Goal: Task Accomplishment & Management: Use online tool/utility

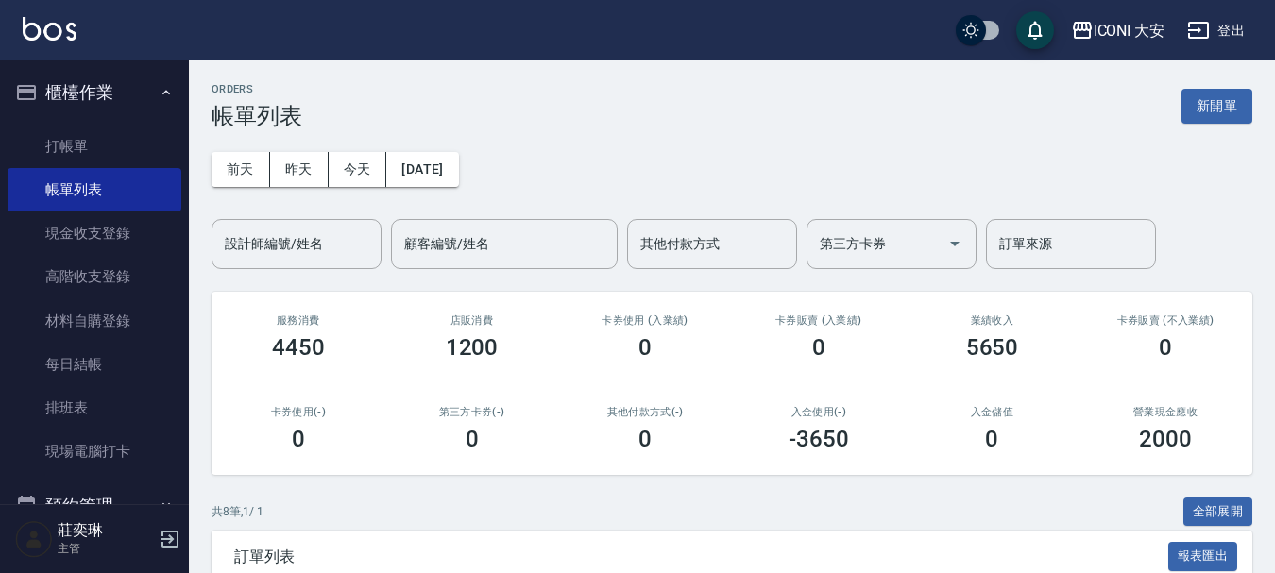
click at [1233, 117] on button "新開單" at bounding box center [1216, 106] width 71 height 35
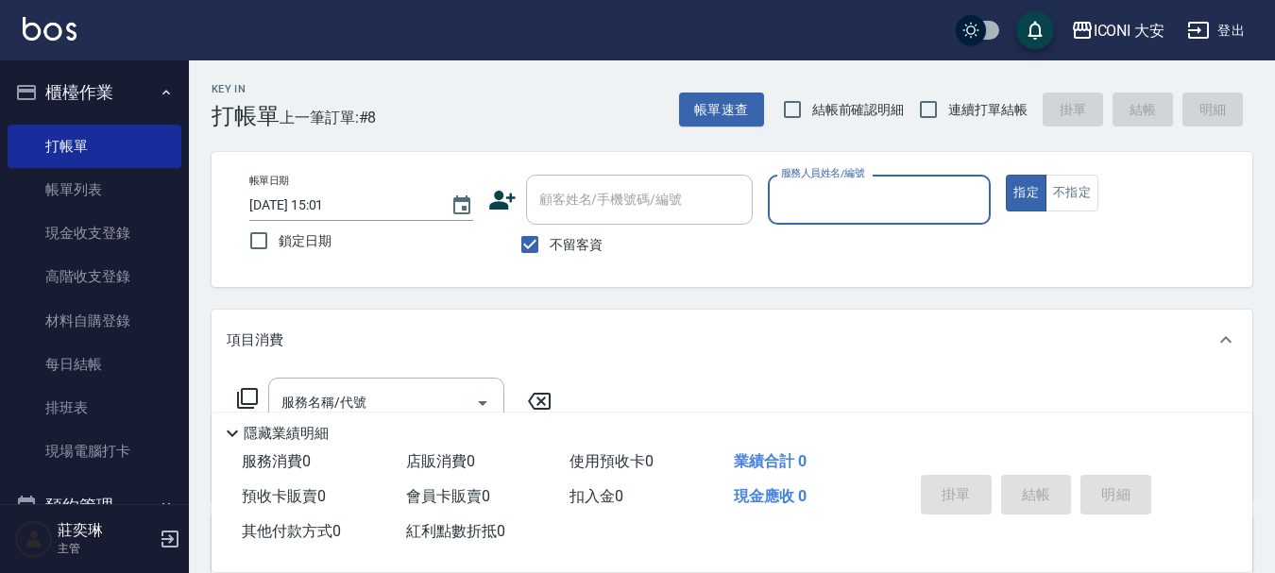
click at [848, 195] on input "服務人員姓名/編號" at bounding box center [879, 199] width 207 height 33
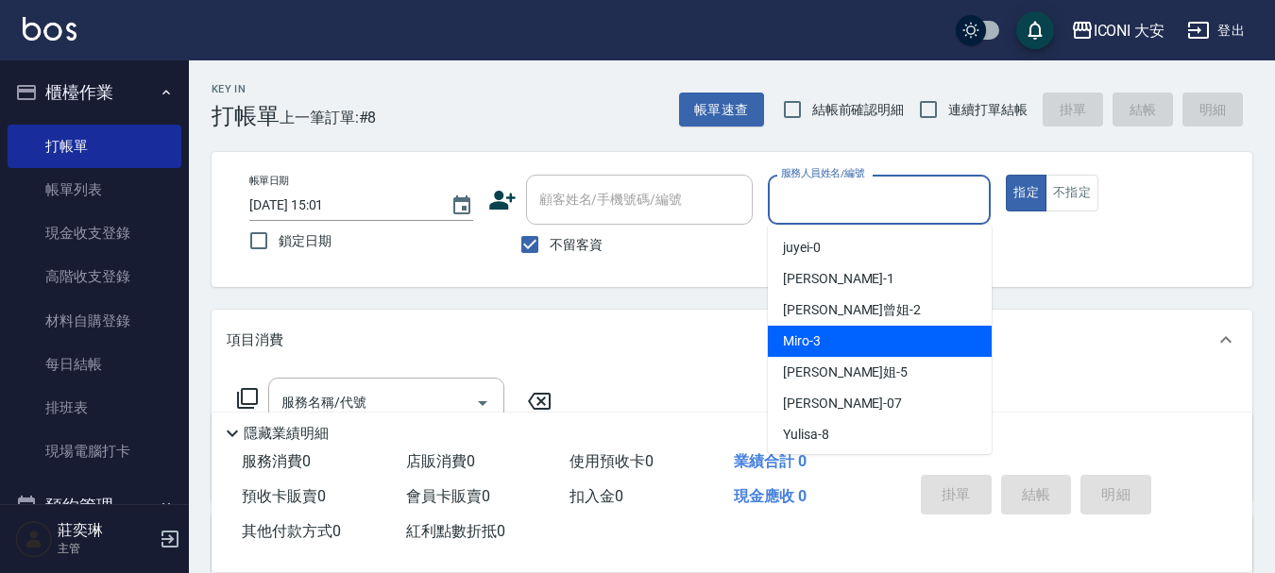
click at [833, 331] on div "Miro -3" at bounding box center [880, 341] width 224 height 31
type input "Miro-3"
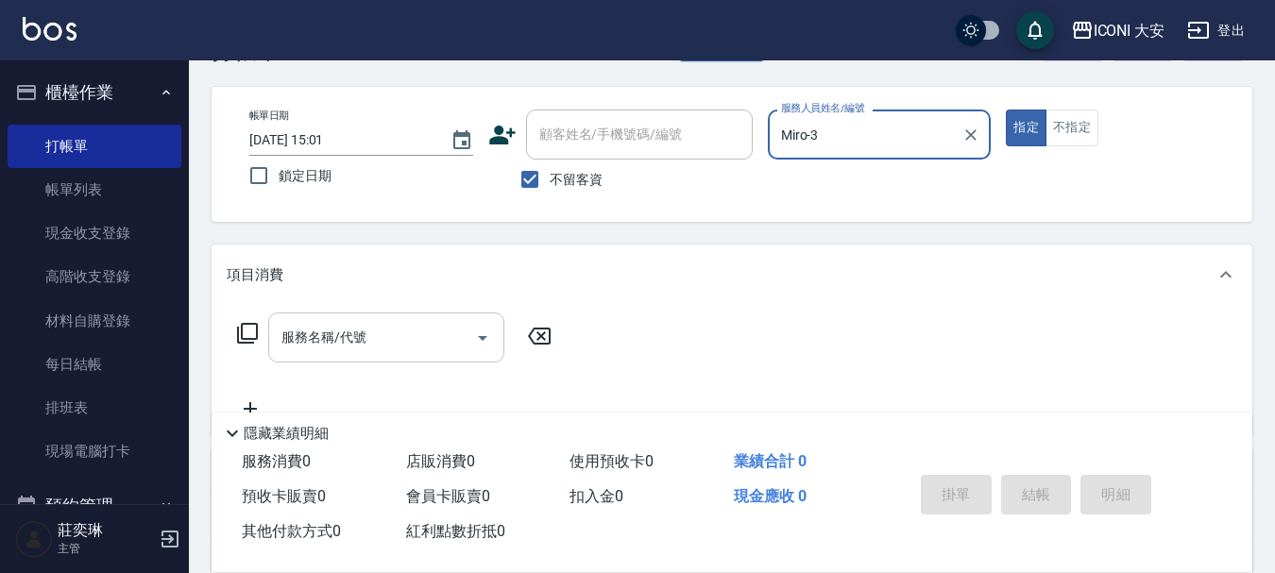
scroll to position [94, 0]
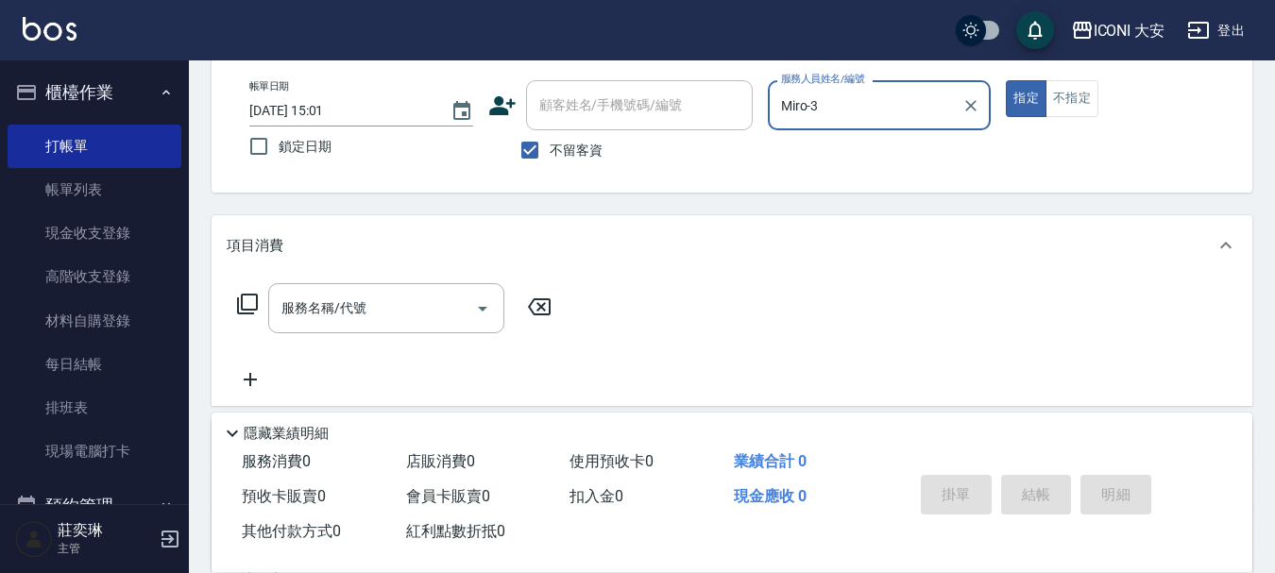
click at [252, 304] on icon at bounding box center [247, 304] width 23 height 23
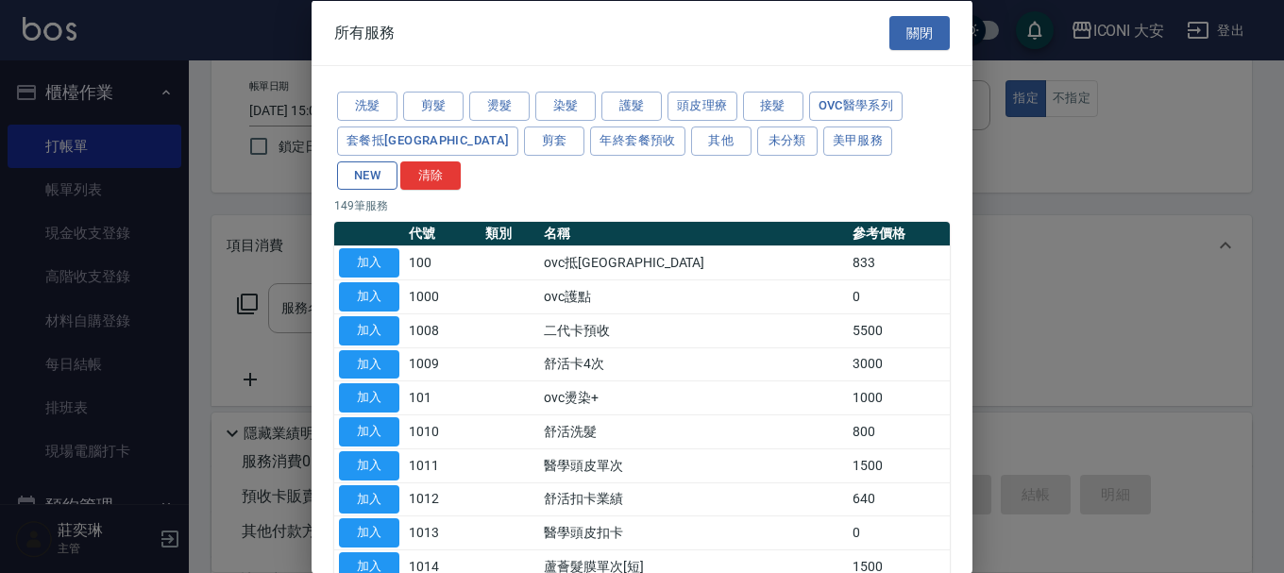
click at [398, 161] on button "NEW" at bounding box center [367, 175] width 60 height 29
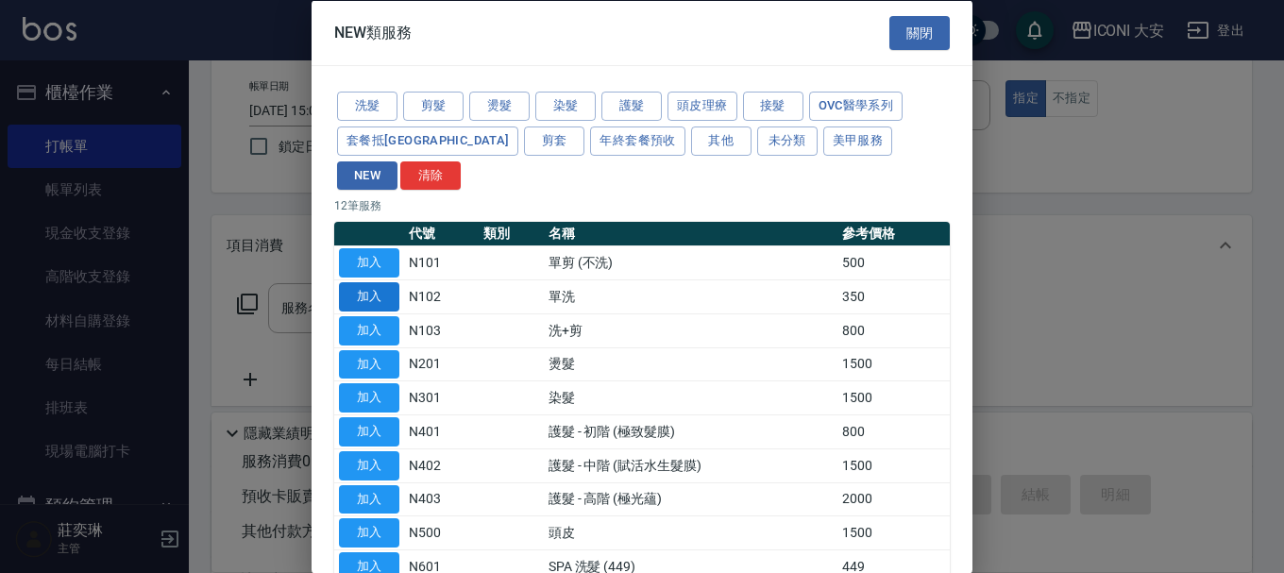
click at [376, 282] on button "加入" at bounding box center [369, 296] width 60 height 29
type input "單洗(N102)"
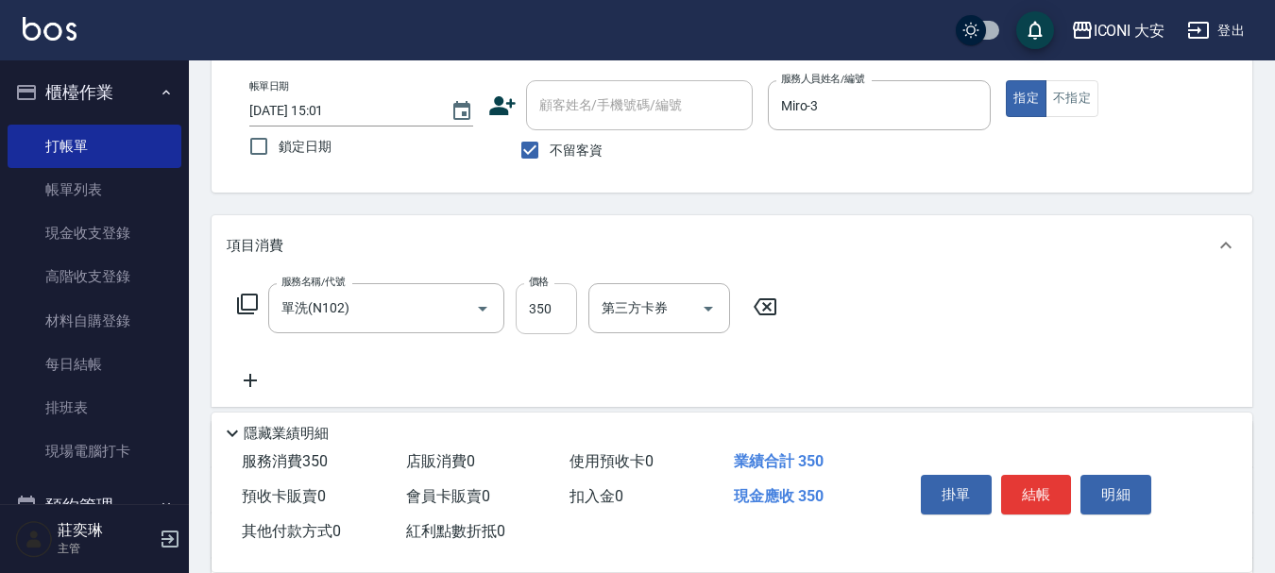
click at [541, 310] on input "350" at bounding box center [546, 308] width 61 height 51
type input "449"
click at [1032, 495] on button "結帳" at bounding box center [1036, 495] width 71 height 40
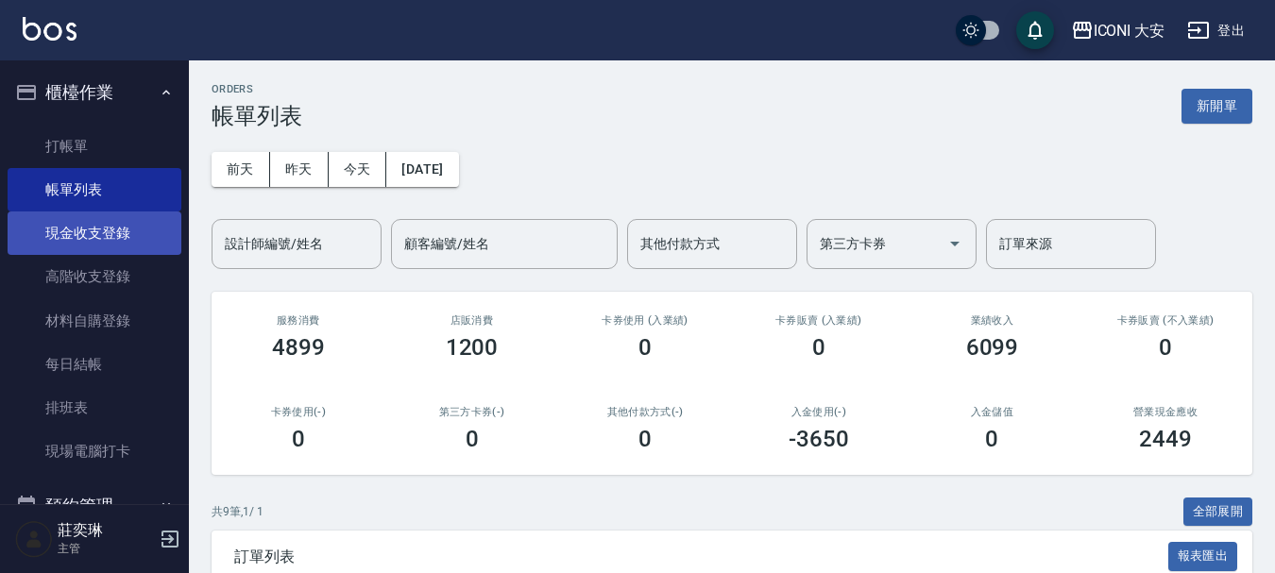
click at [95, 215] on link "現金收支登錄" at bounding box center [95, 233] width 174 height 43
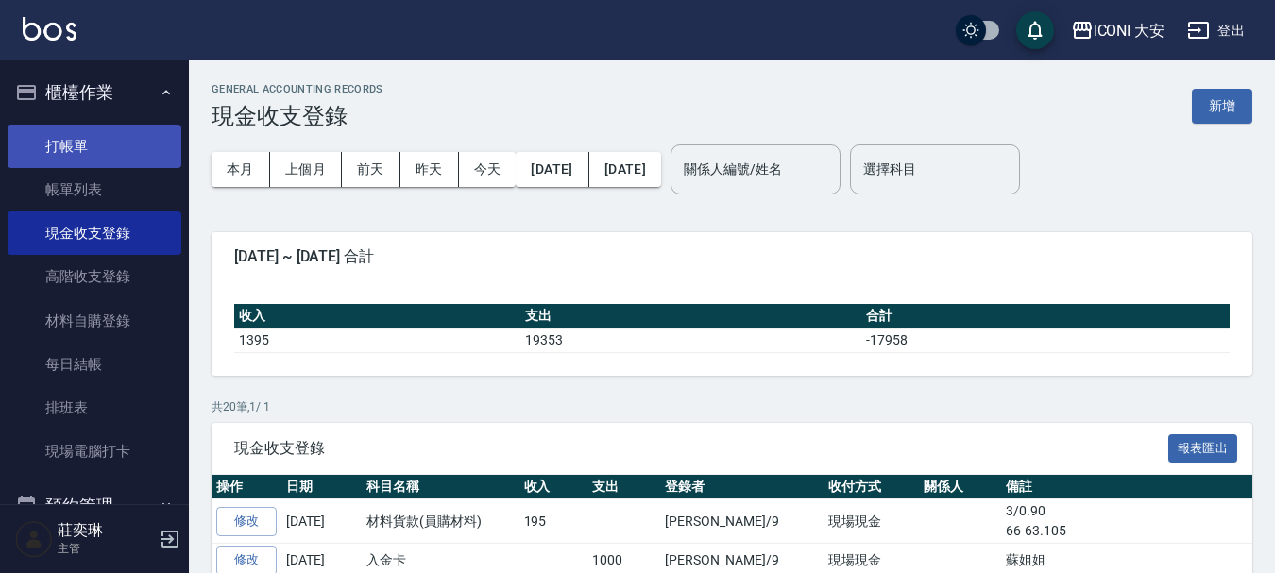
click at [92, 139] on link "打帳單" at bounding box center [95, 146] width 174 height 43
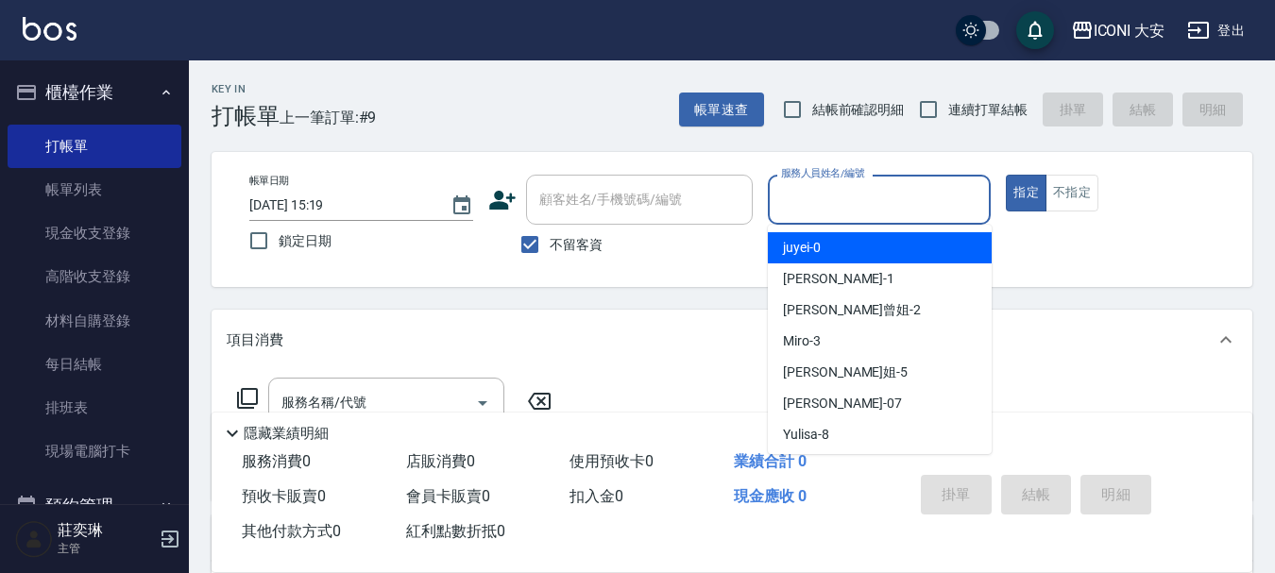
drag, startPoint x: 852, startPoint y: 191, endPoint x: 856, endPoint y: 214, distance: 23.9
click at [857, 195] on input "服務人員姓名/編號" at bounding box center [879, 199] width 207 height 33
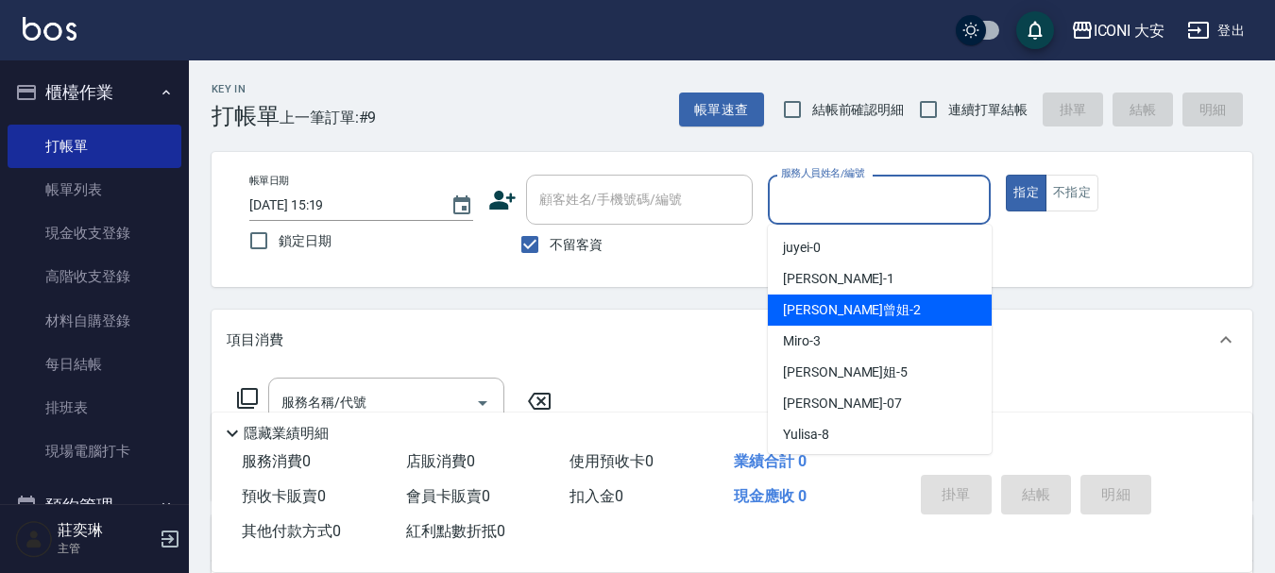
click at [836, 304] on span "[PERSON_NAME]曾姐 -2" at bounding box center [852, 310] width 138 height 20
type input "[PERSON_NAME]曾姐-2"
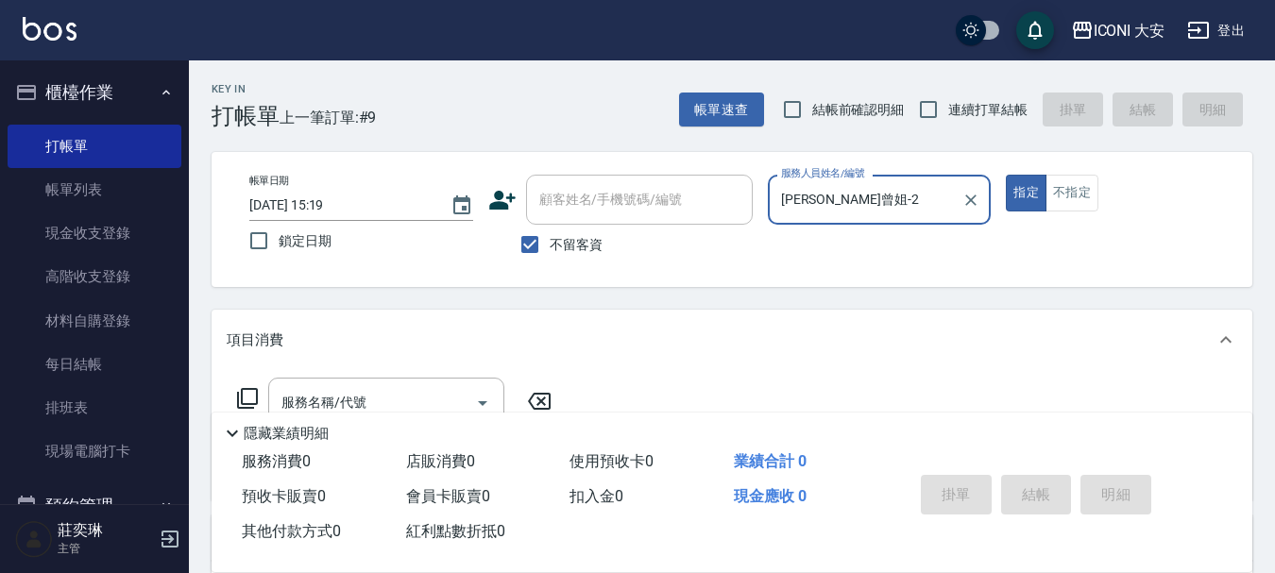
scroll to position [94, 0]
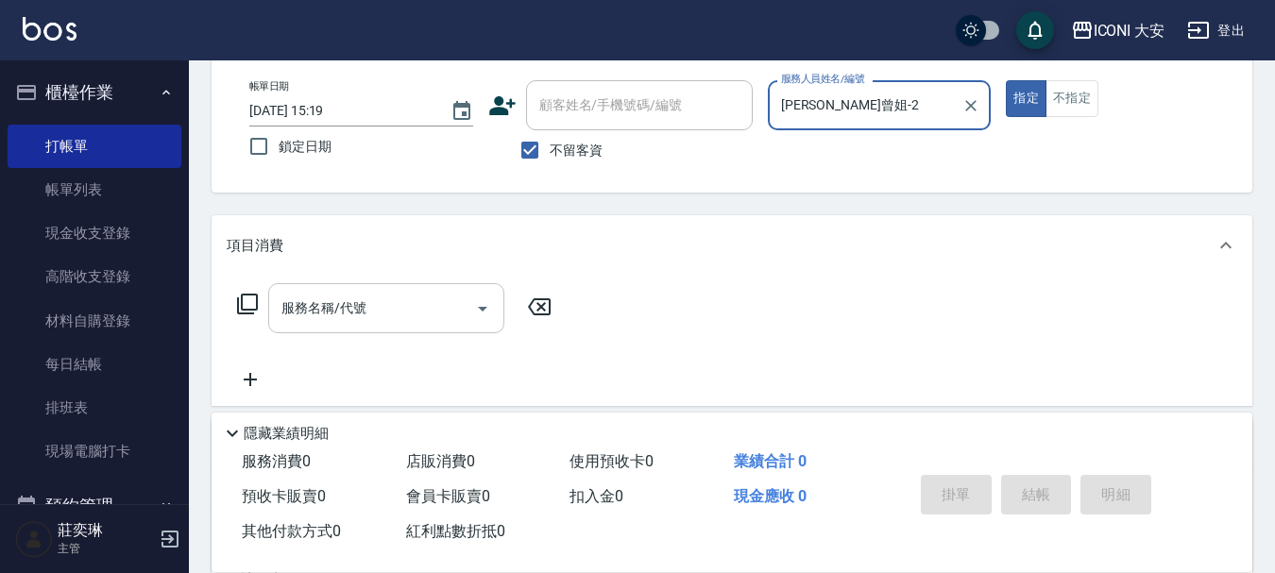
click at [382, 304] on input "服務名稱/代號" at bounding box center [372, 308] width 191 height 33
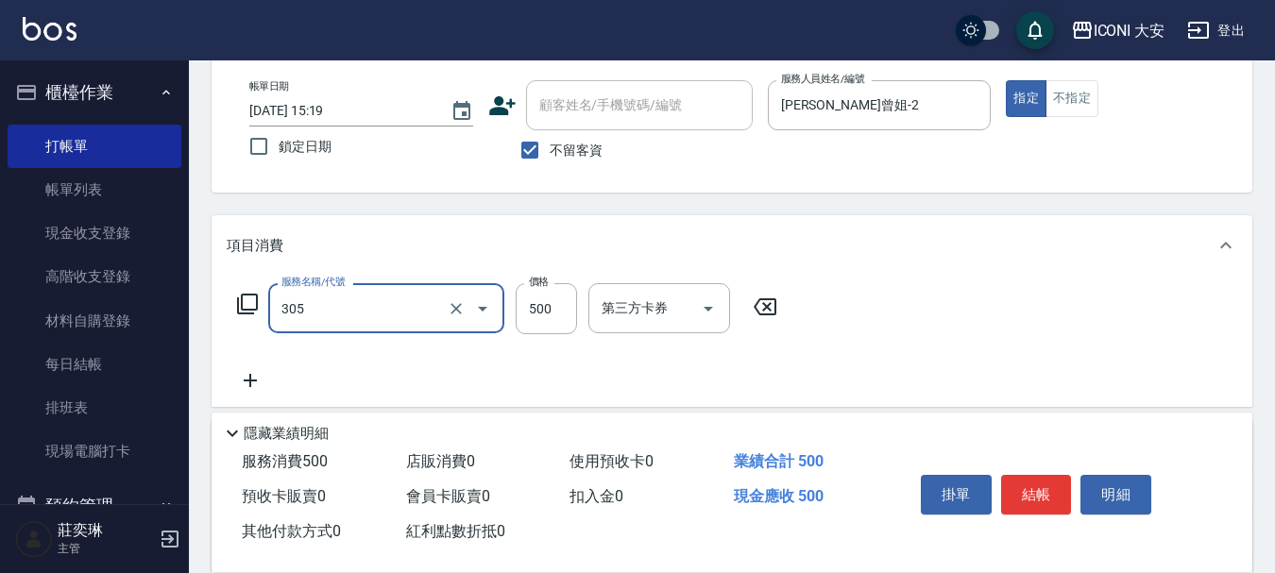
type input "剪髮(305)"
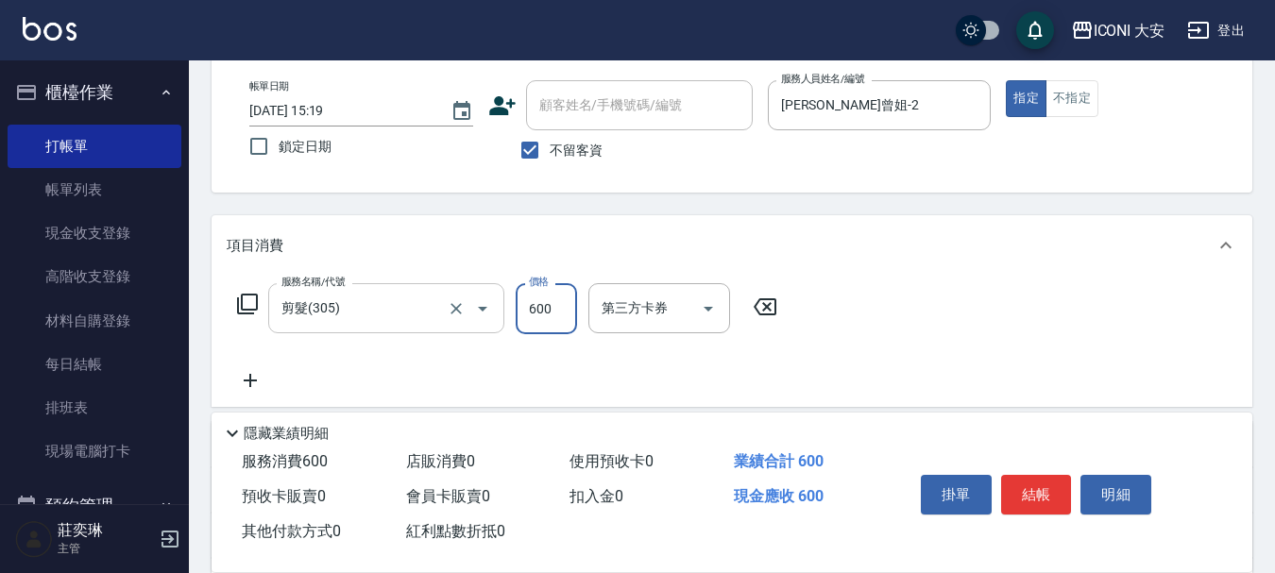
type input "600"
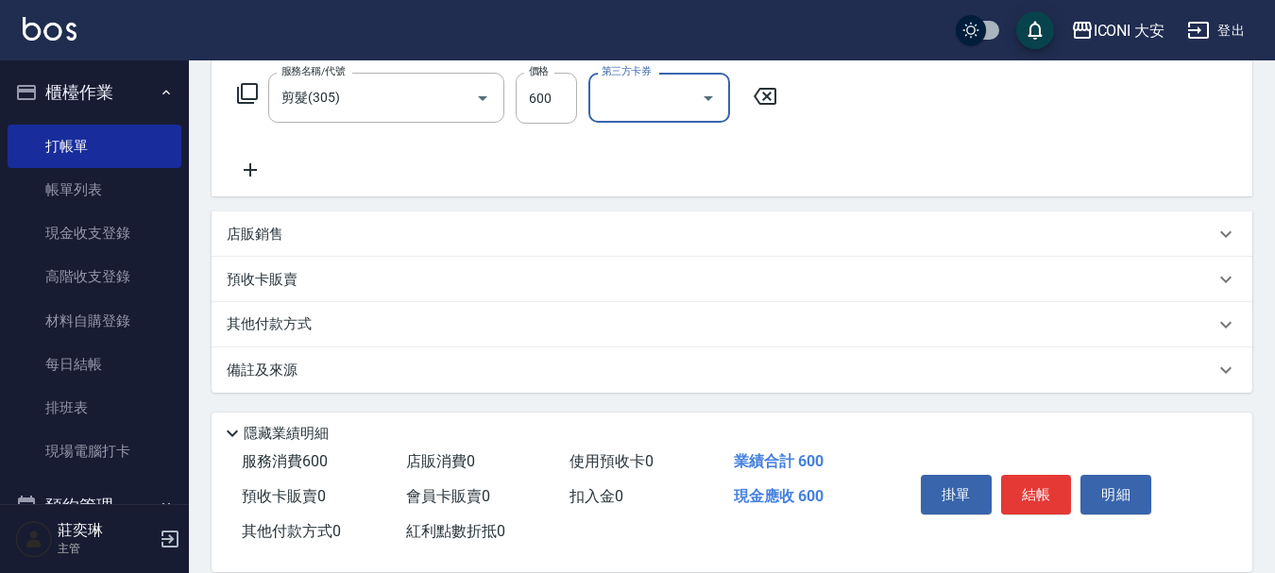
scroll to position [306, 0]
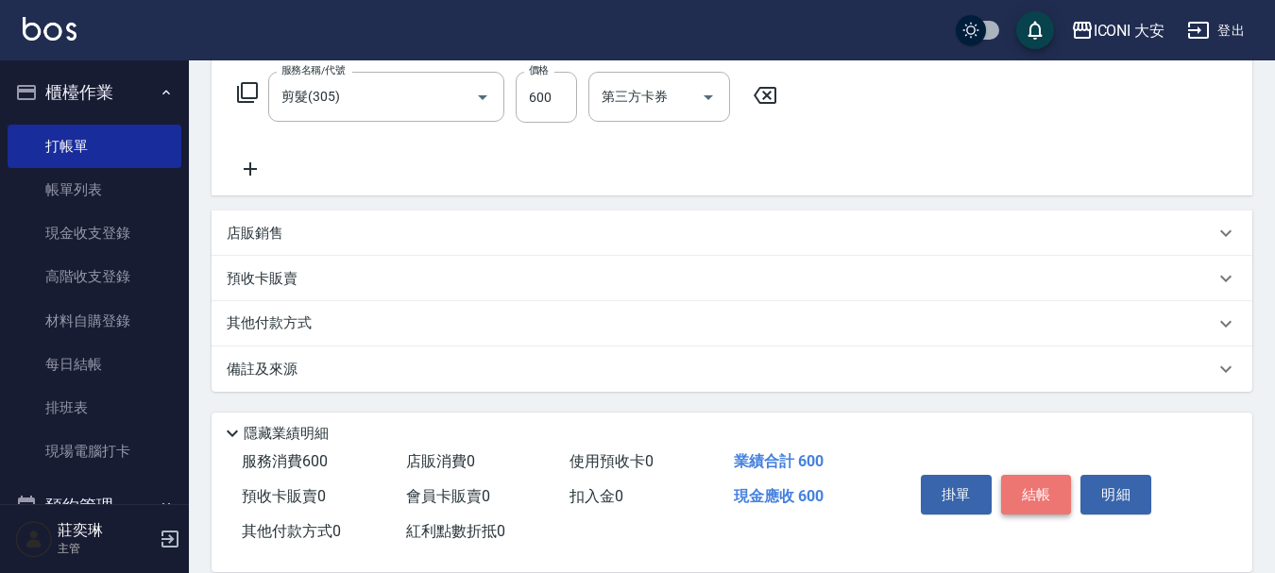
click at [1040, 487] on button "結帳" at bounding box center [1036, 495] width 71 height 40
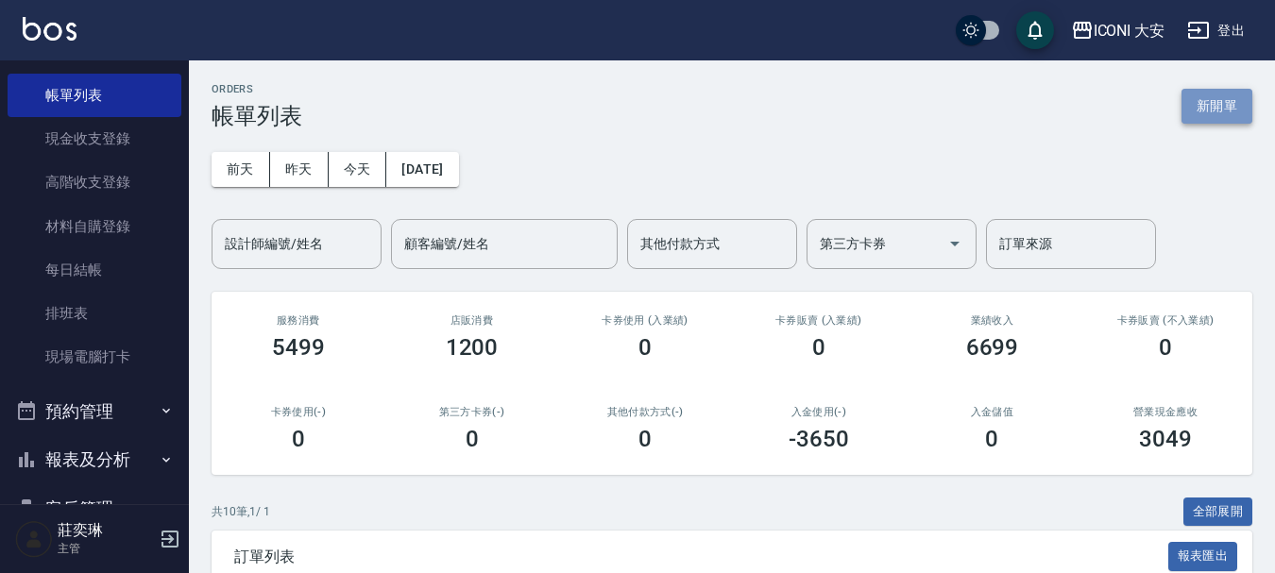
click at [1216, 113] on button "新開單" at bounding box center [1216, 106] width 71 height 35
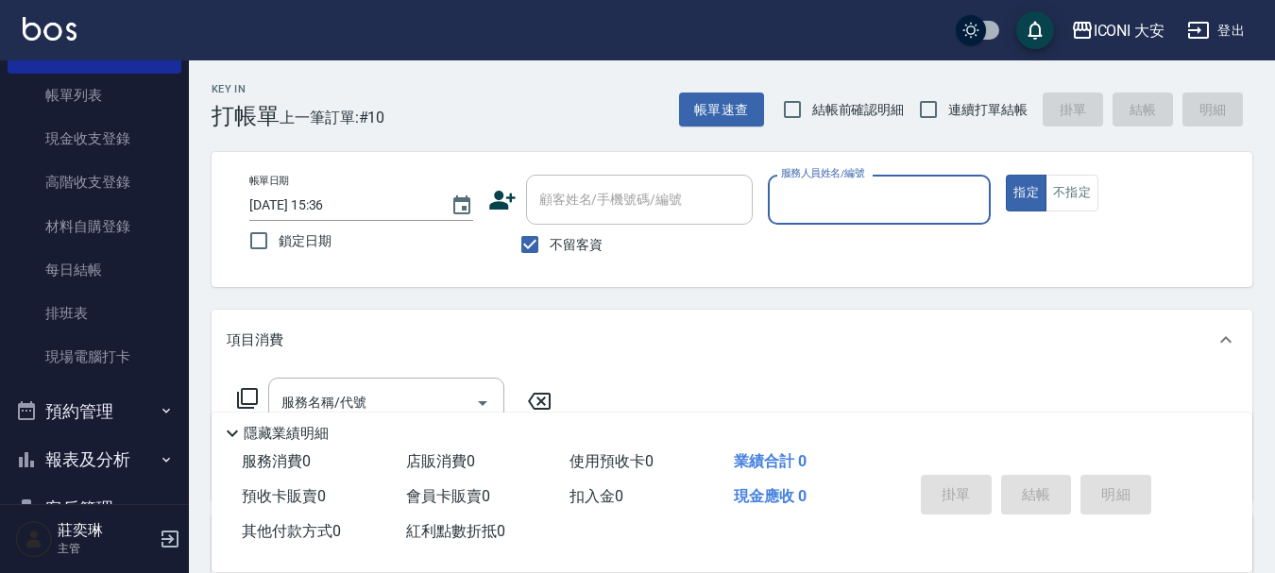
click at [879, 212] on input "服務人員姓名/編號" at bounding box center [879, 199] width 207 height 33
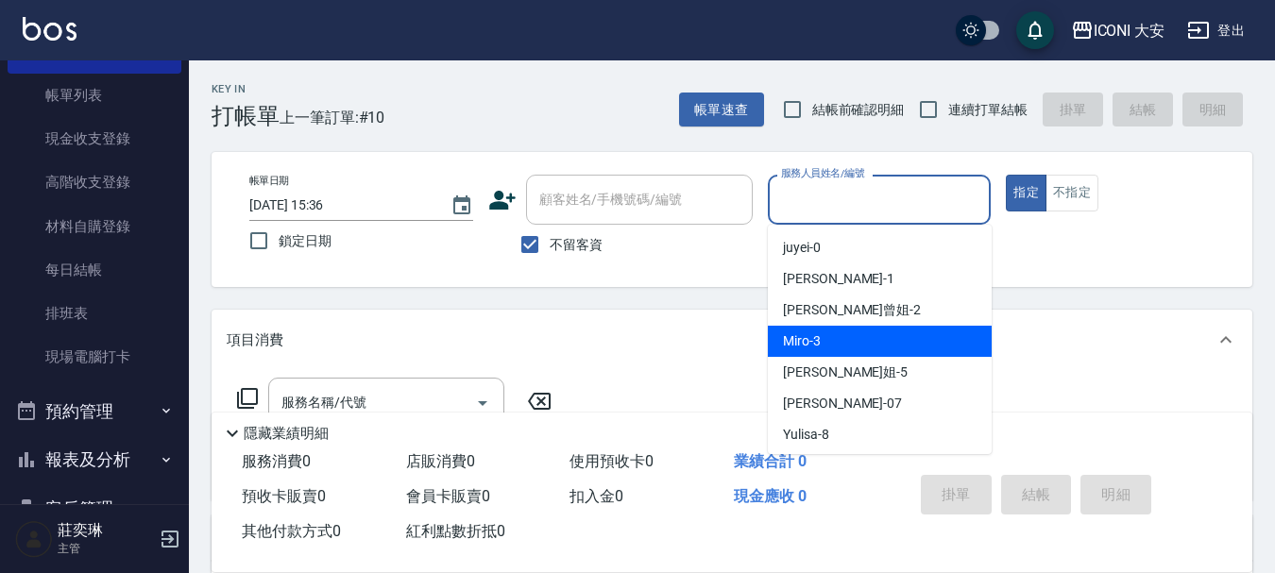
click at [867, 353] on div "Miro -3" at bounding box center [880, 341] width 224 height 31
type input "Miro-3"
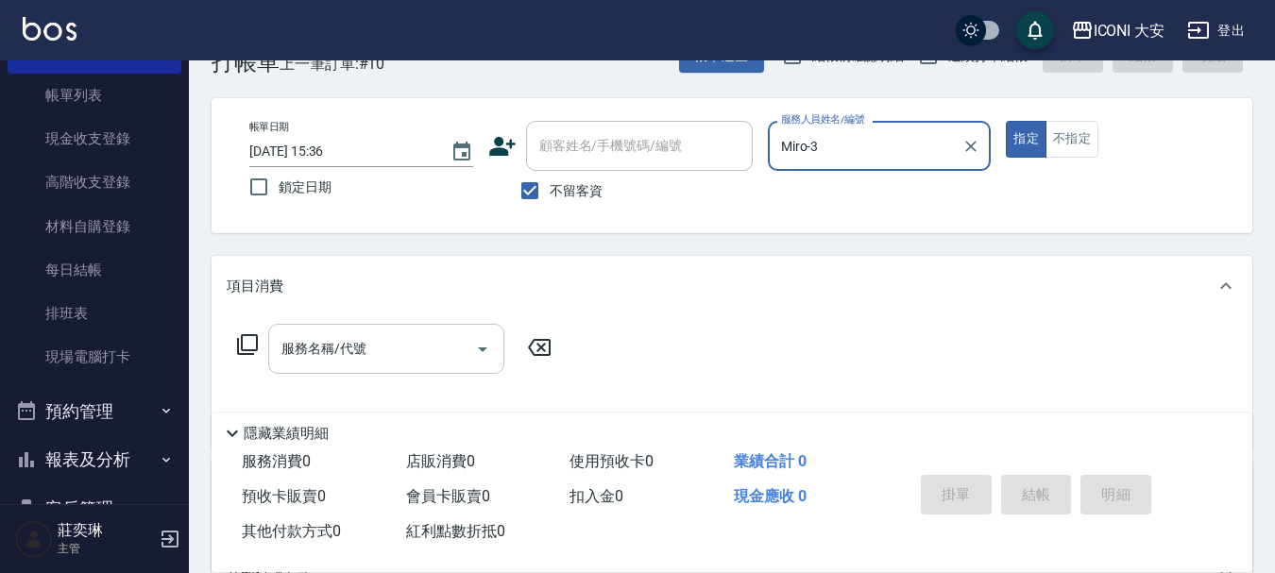
scroll to position [94, 0]
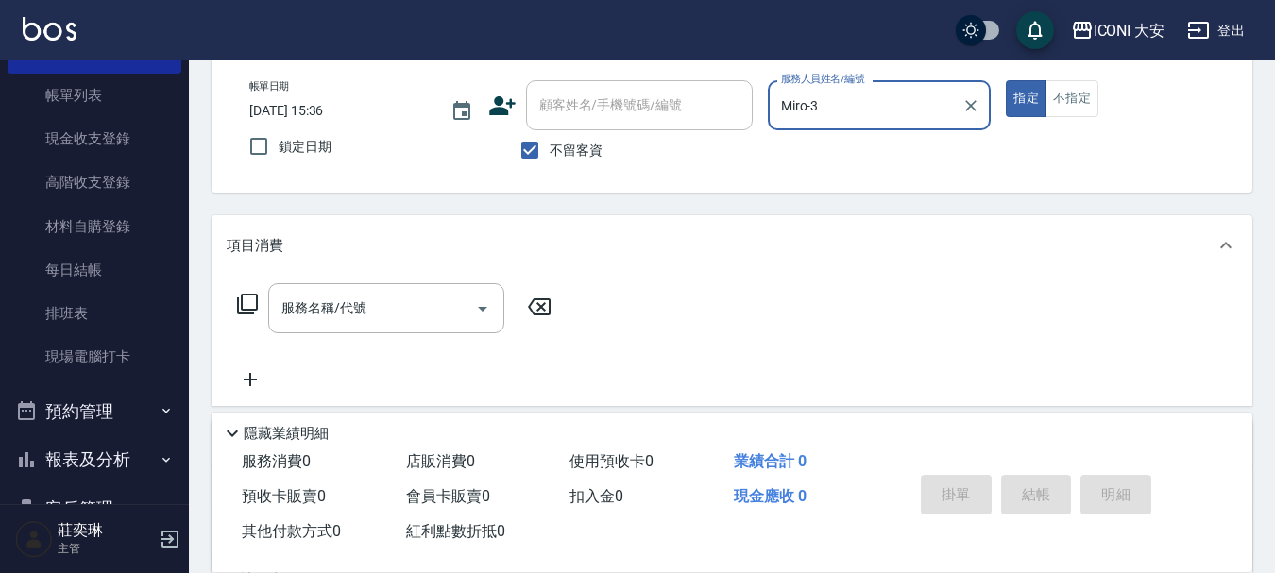
click at [256, 304] on icon at bounding box center [247, 304] width 21 height 21
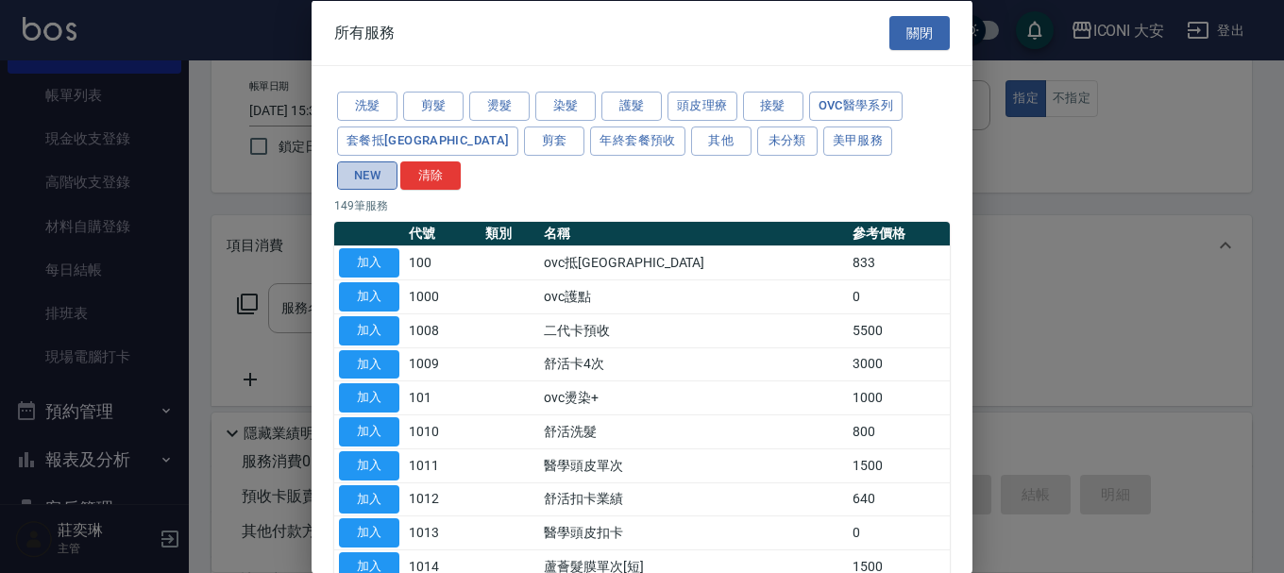
click at [398, 161] on button "NEW" at bounding box center [367, 175] width 60 height 29
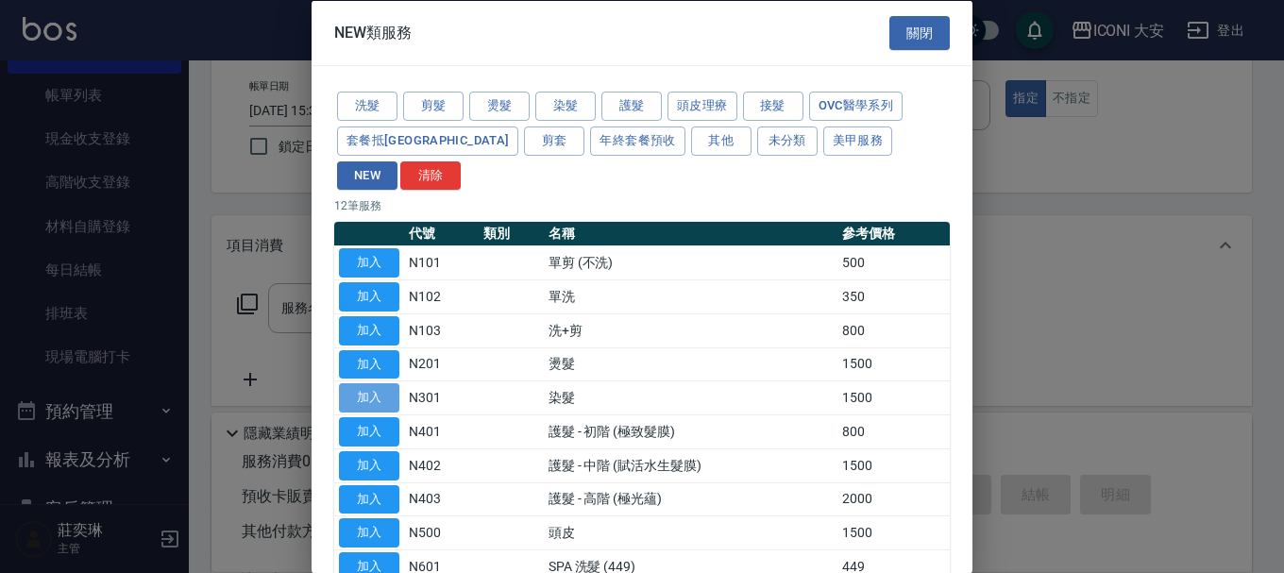
click at [363, 383] on button "加入" at bounding box center [369, 397] width 60 height 29
type input "染髮(N301)"
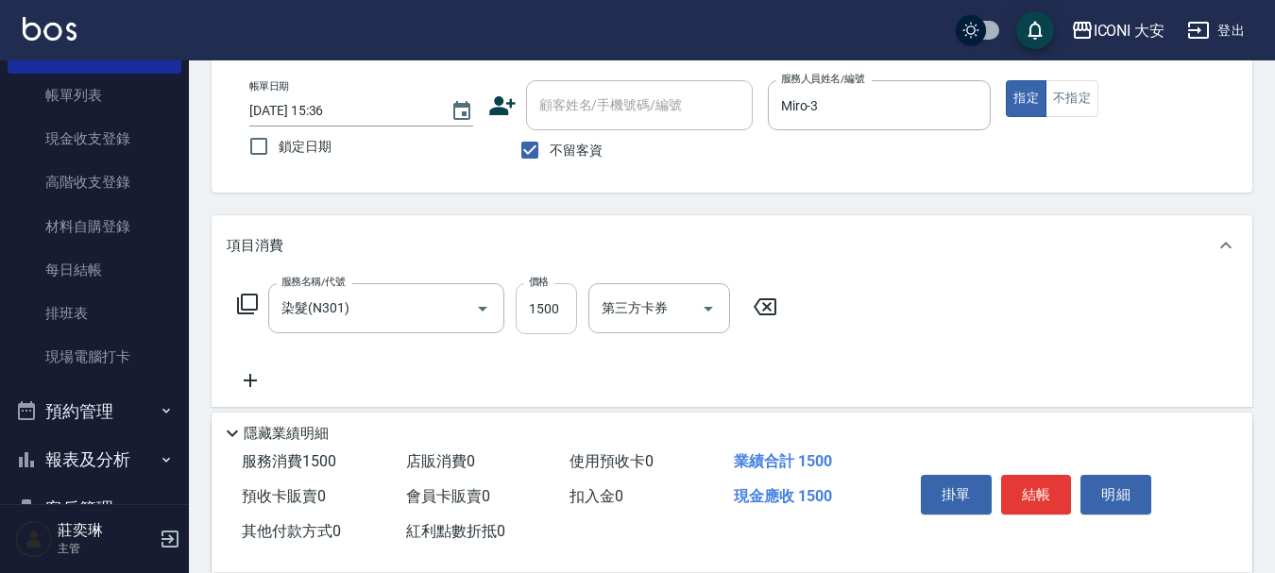
click at [563, 318] on input "1500" at bounding box center [546, 308] width 61 height 51
type input "2299"
click at [1026, 479] on button "結帳" at bounding box center [1036, 495] width 71 height 40
